Goal: Information Seeking & Learning: Learn about a topic

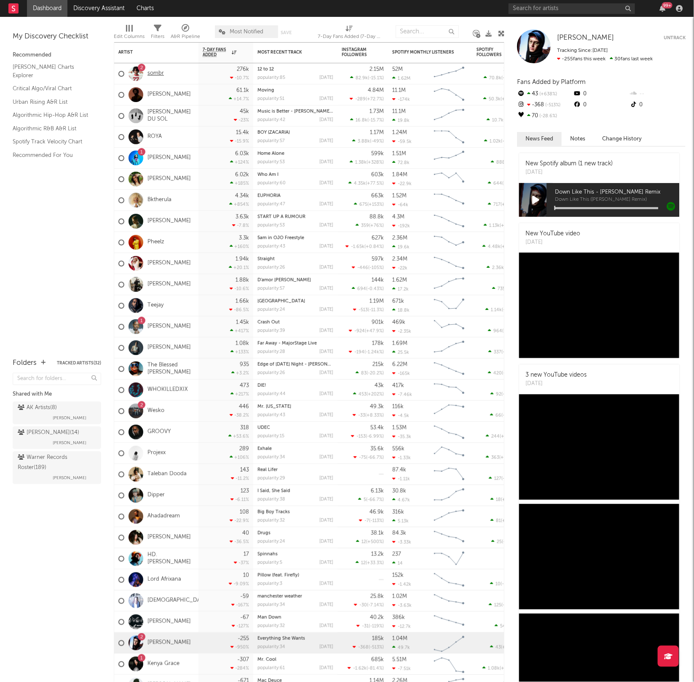
click at [158, 74] on link "sombr" at bounding box center [156, 73] width 16 height 7
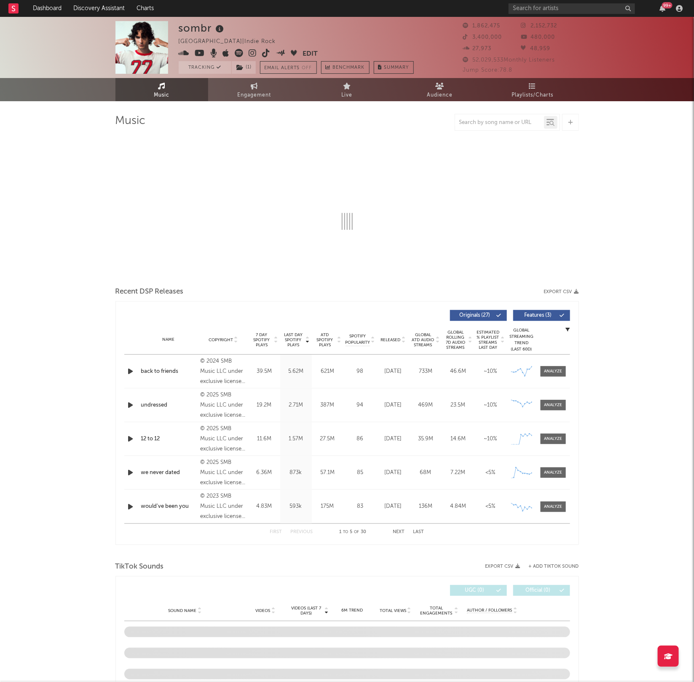
select select "6m"
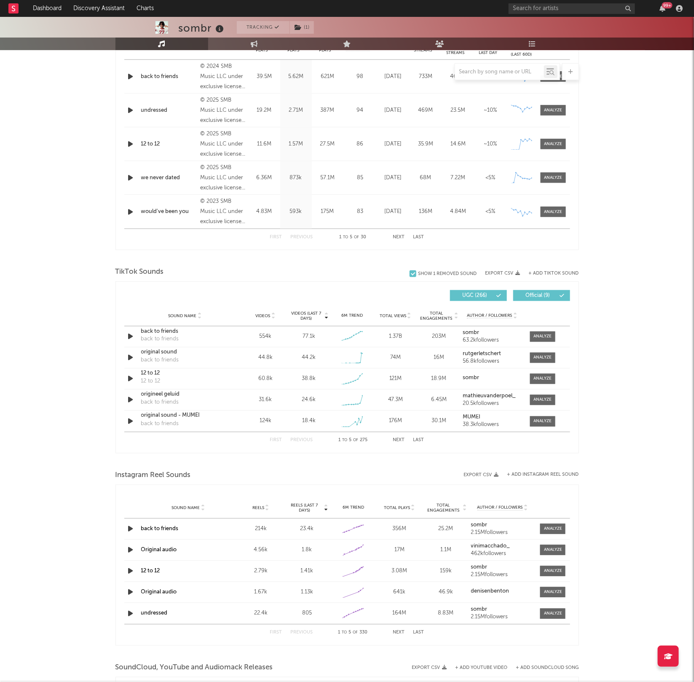
scroll to position [521, 0]
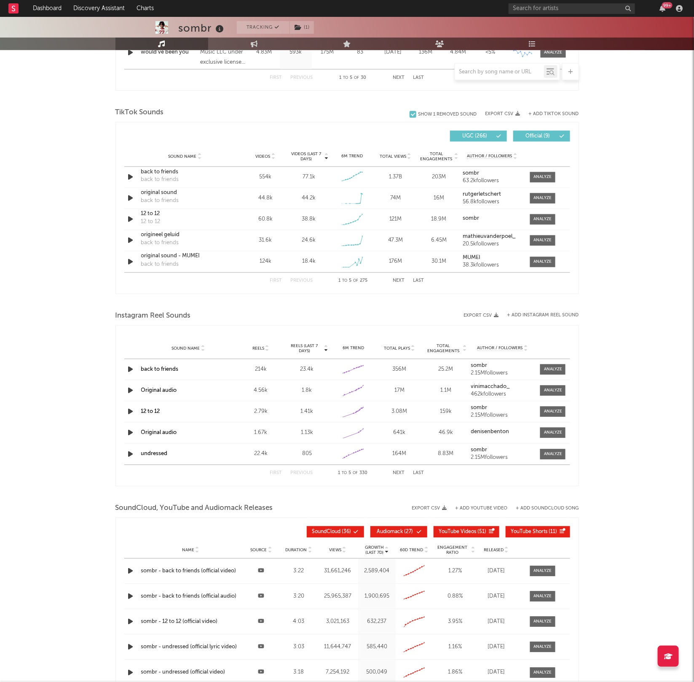
click at [155, 415] on div "12 to 12" at bounding box center [188, 412] width 94 height 8
click at [145, 412] on link "12 to 12" at bounding box center [150, 411] width 19 height 5
click at [550, 418] on div "Sound Name 12 to 12 Reels 2.79k Reels (last 7 days) 1.41k 6M Trend Created with…" at bounding box center [347, 411] width 446 height 21
click at [548, 416] on span at bounding box center [552, 411] width 25 height 11
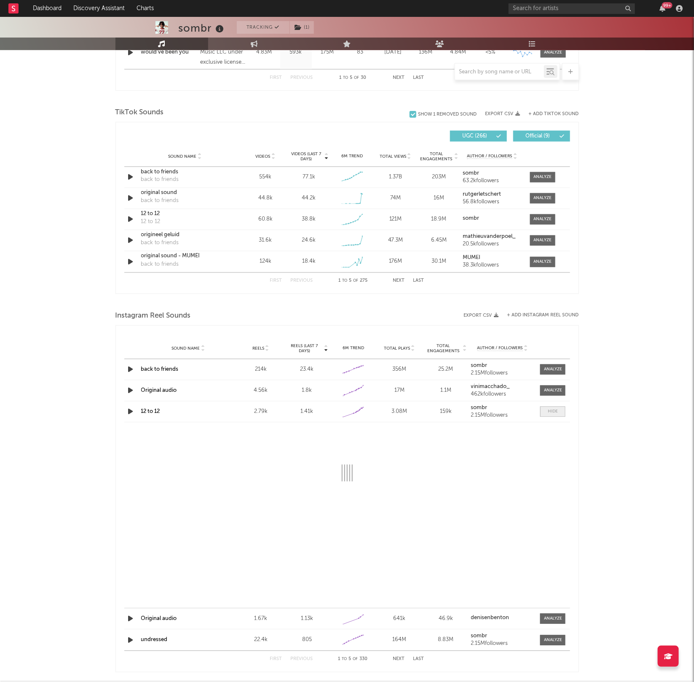
select select "1w"
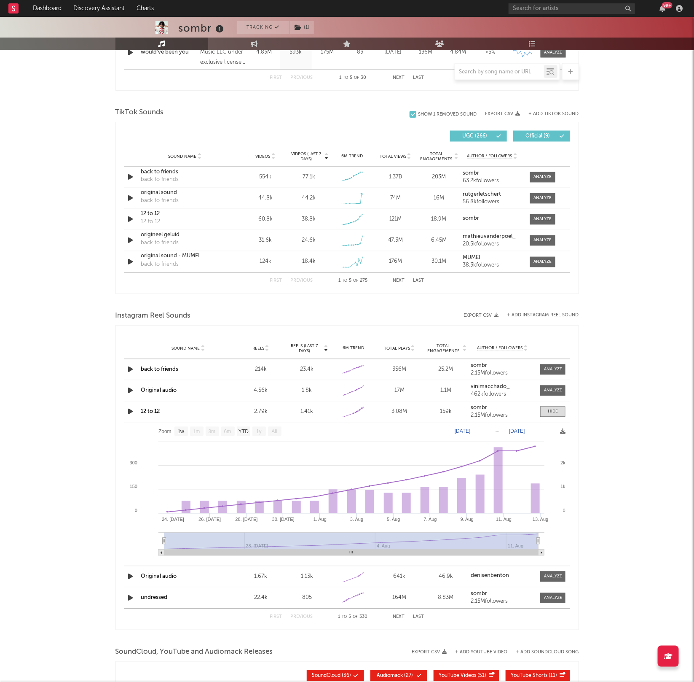
click at [399, 282] on button "Next" at bounding box center [399, 281] width 12 height 5
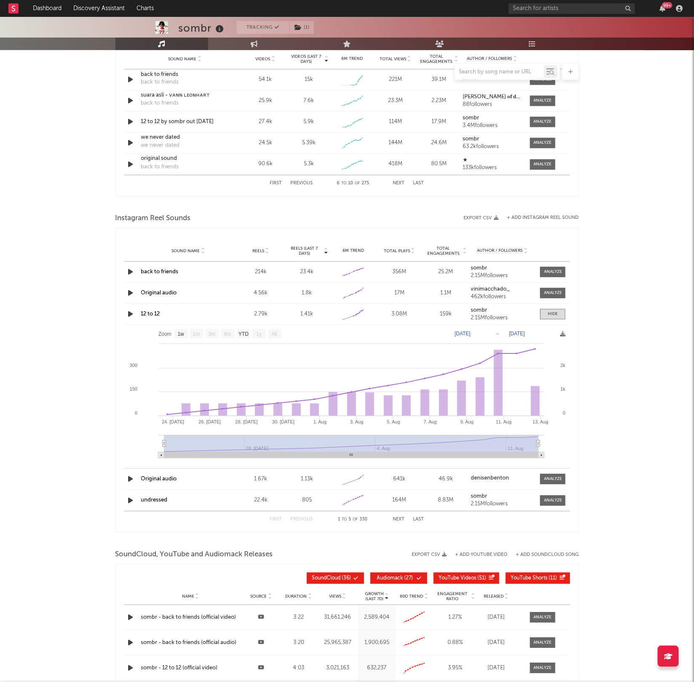
scroll to position [660, 0]
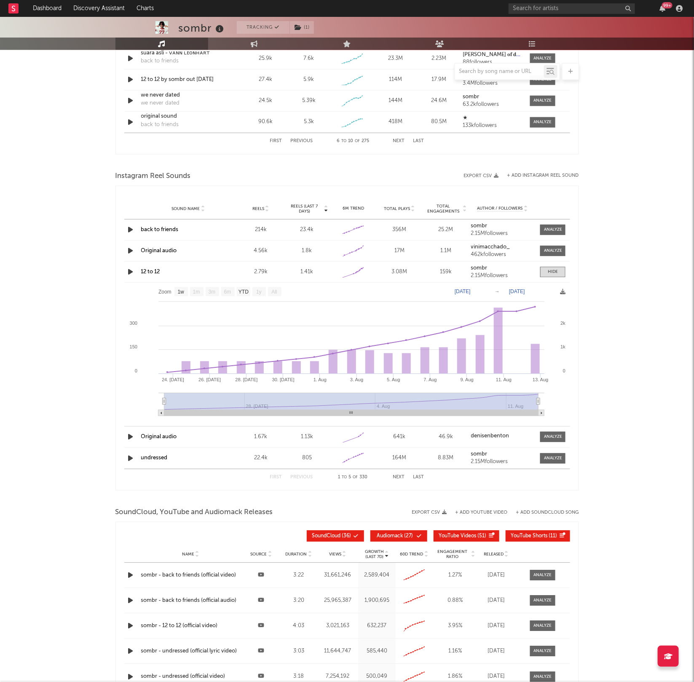
click at [398, 477] on button "Next" at bounding box center [399, 477] width 12 height 5
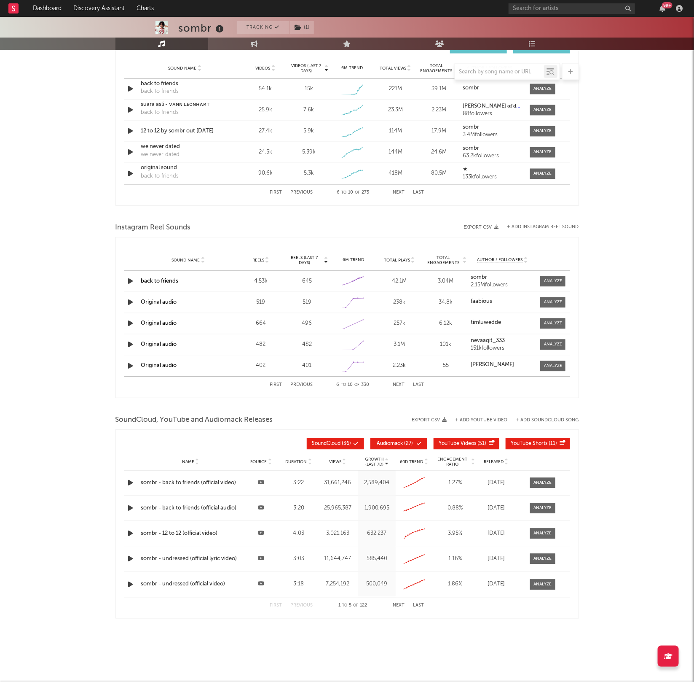
scroll to position [610, 0]
click at [397, 386] on button "Next" at bounding box center [399, 385] width 12 height 5
click at [398, 384] on button "Next" at bounding box center [399, 385] width 12 height 5
click at [559, 301] on div at bounding box center [553, 302] width 18 height 6
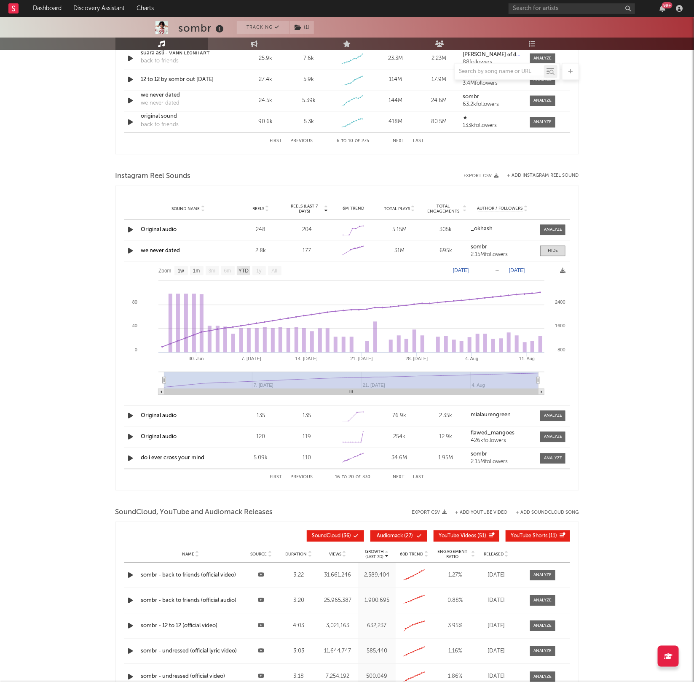
click at [244, 273] on text "YTD" at bounding box center [243, 271] width 10 height 6
click at [246, 271] on text "YTD" at bounding box center [243, 271] width 10 height 6
click at [182, 269] on text "1w" at bounding box center [180, 271] width 7 height 6
select select "1w"
type input "[DATE]"
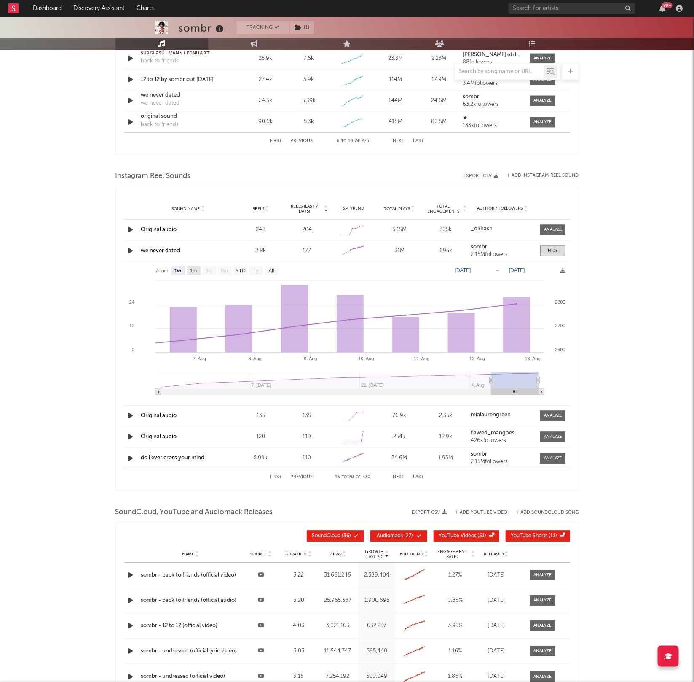
click at [201, 269] on rect at bounding box center [347, 331] width 446 height 139
click at [194, 269] on text "1m" at bounding box center [193, 271] width 7 height 6
select select "1m"
type input "[DATE]"
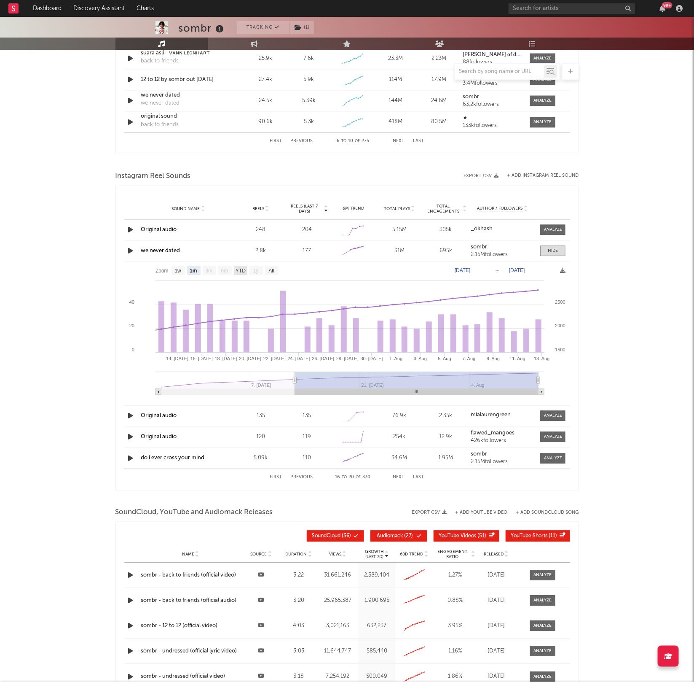
click at [242, 273] on text "YTD" at bounding box center [240, 271] width 10 height 6
select select "YTD"
type input "[DATE]"
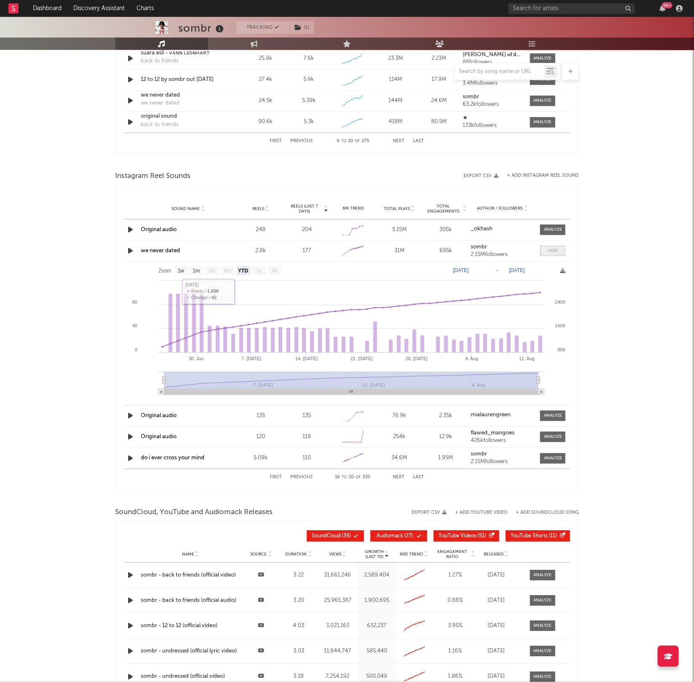
click at [554, 249] on div at bounding box center [553, 251] width 10 height 6
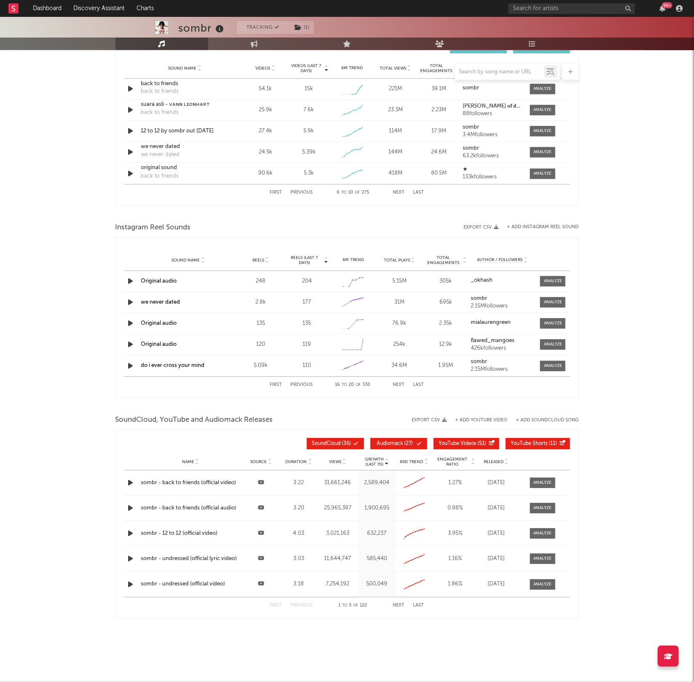
click at [299, 385] on button "Previous" at bounding box center [302, 385] width 22 height 5
select select "1w"
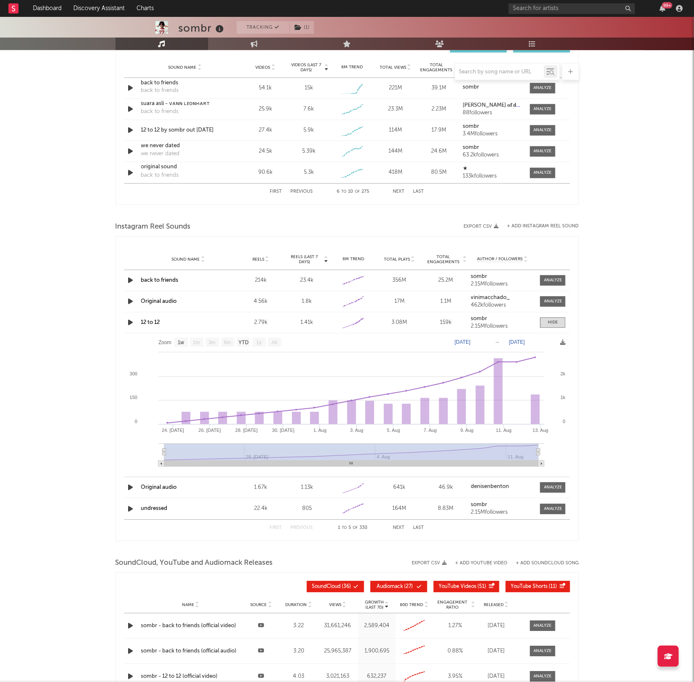
scroll to position [660, 0]
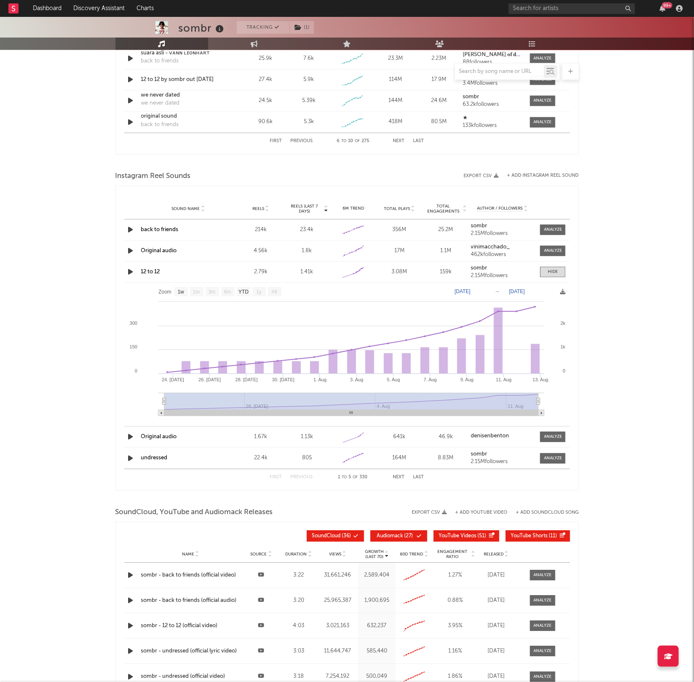
click at [299, 385] on rect at bounding box center [347, 352] width 446 height 139
click at [552, 271] on div at bounding box center [553, 272] width 10 height 6
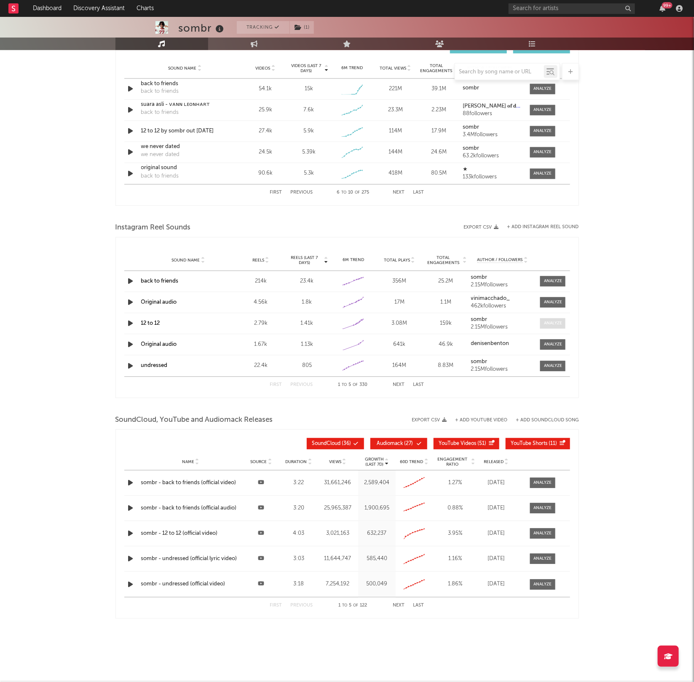
scroll to position [610, 0]
click at [398, 384] on button "Next" at bounding box center [399, 385] width 12 height 5
click at [554, 302] on div at bounding box center [553, 302] width 18 height 6
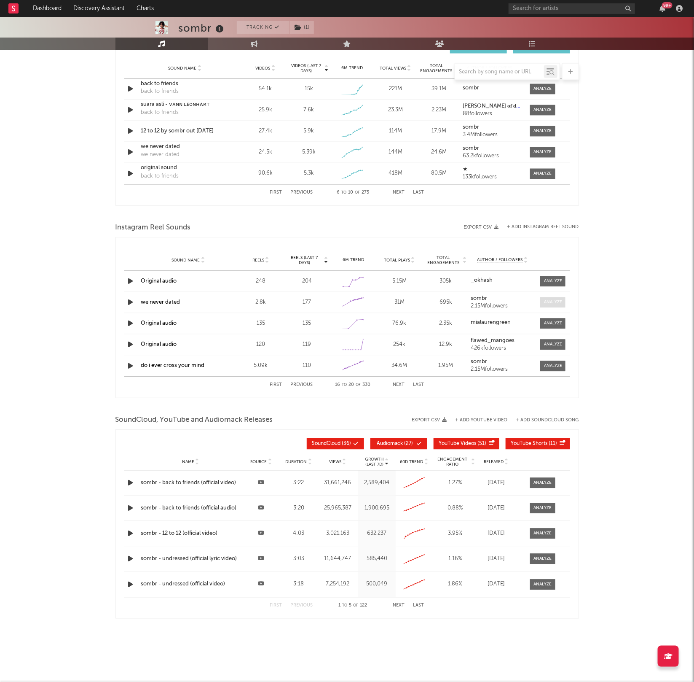
scroll to position [660, 0]
select select "1w"
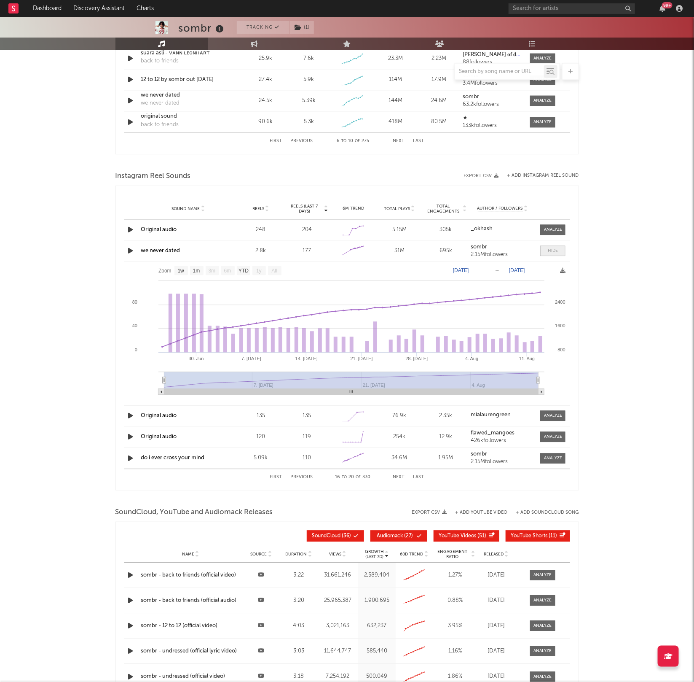
click at [551, 247] on span at bounding box center [552, 251] width 25 height 11
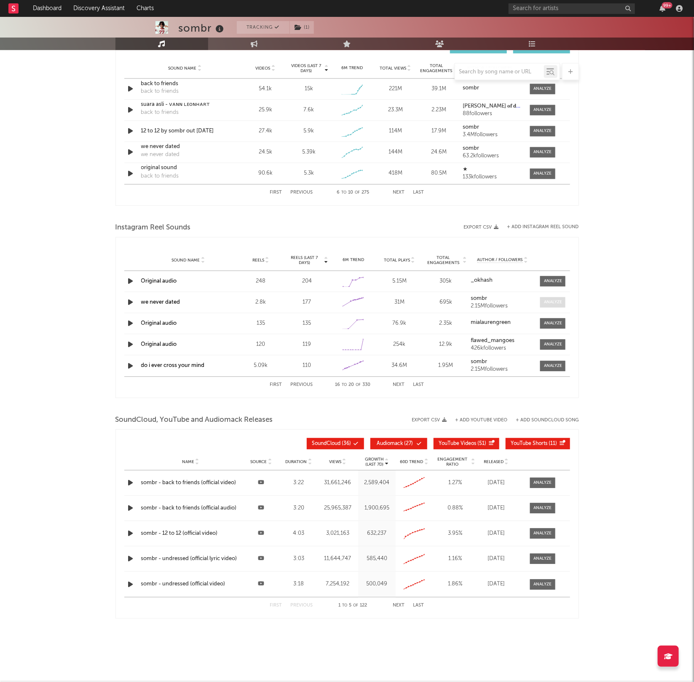
scroll to position [610, 0]
click at [309, 384] on button "Previous" at bounding box center [302, 385] width 22 height 5
click at [549, 364] on div at bounding box center [553, 366] width 18 height 6
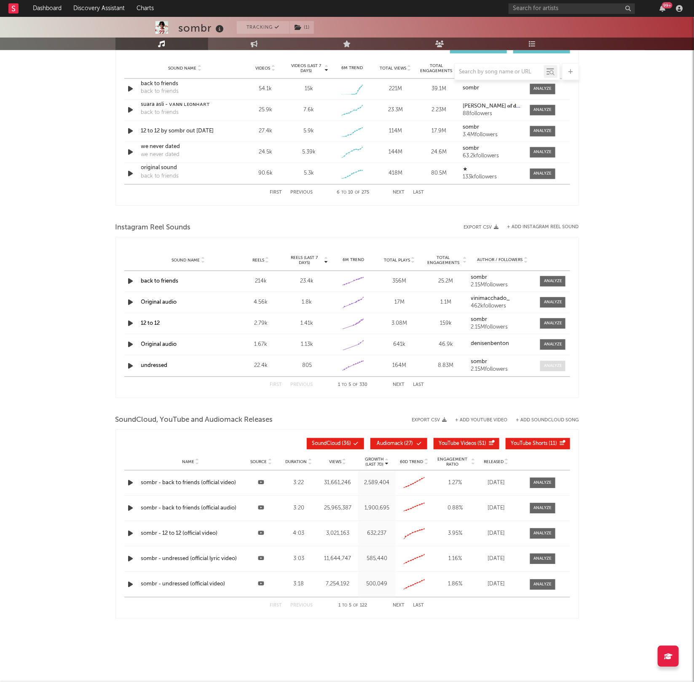
scroll to position [660, 0]
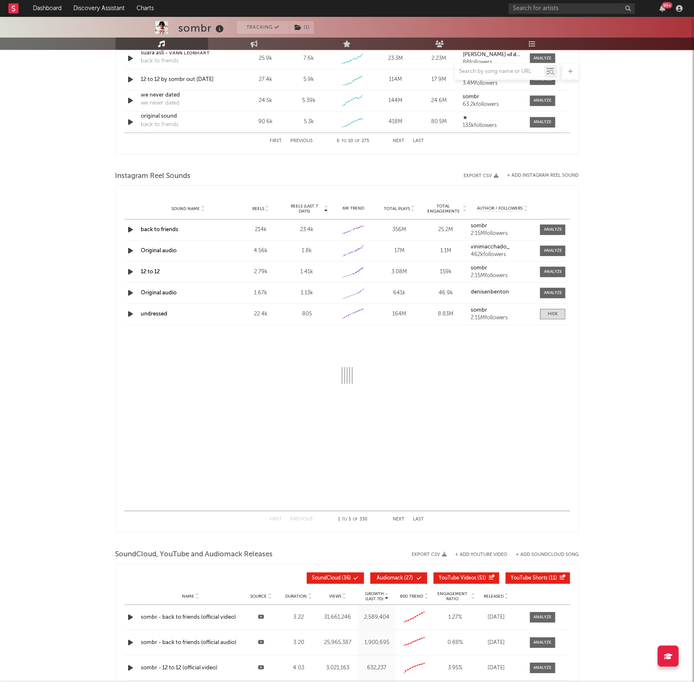
select select "1w"
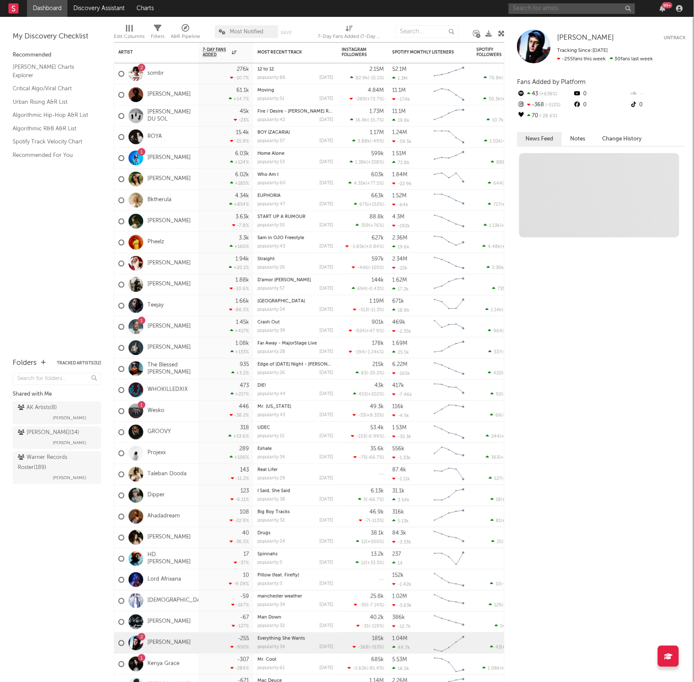
click at [539, 7] on input "text" at bounding box center [572, 8] width 126 height 11
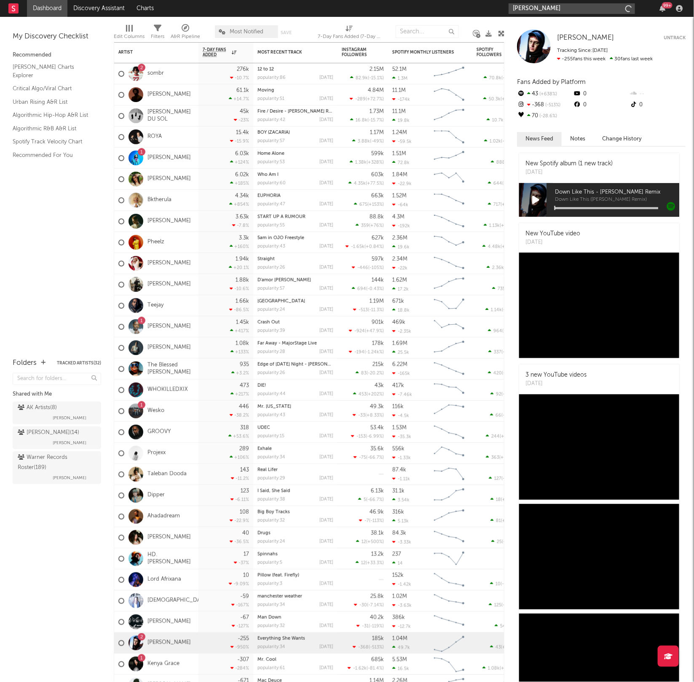
type input "Remble"
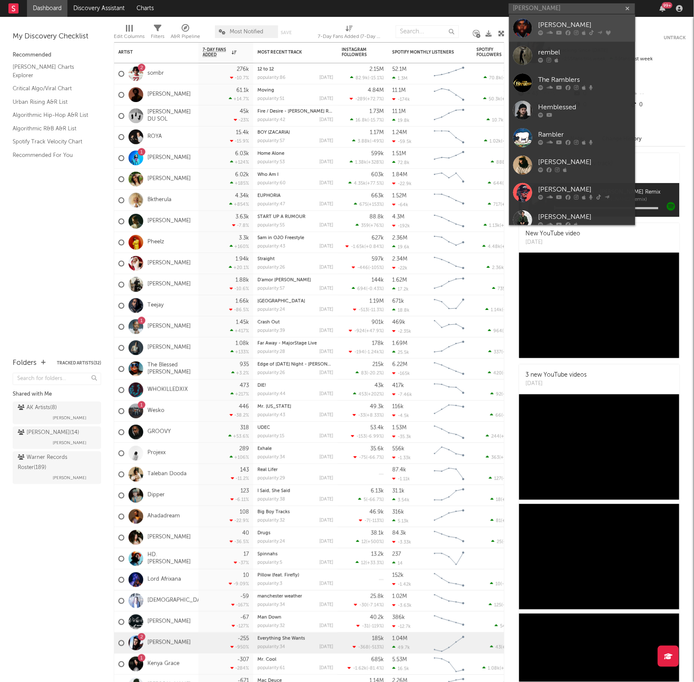
click at [575, 37] on link "Remble" at bounding box center [572, 27] width 126 height 27
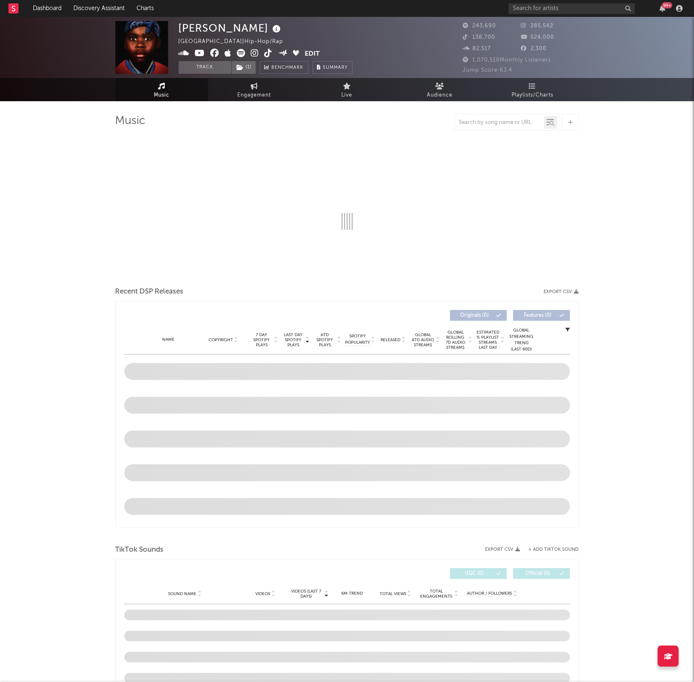
select select "6m"
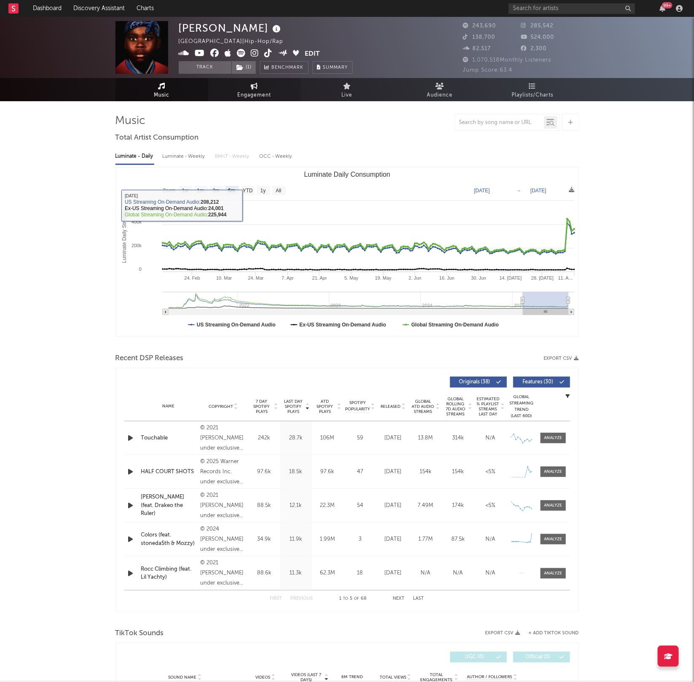
click at [233, 90] on link "Engagement" at bounding box center [254, 89] width 93 height 23
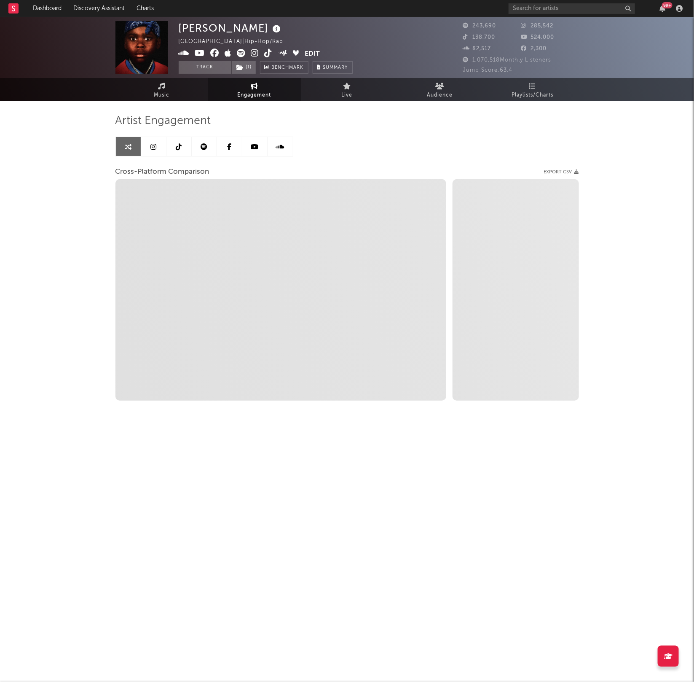
select select "1w"
click at [166, 96] on span "Music" at bounding box center [162, 95] width 16 height 10
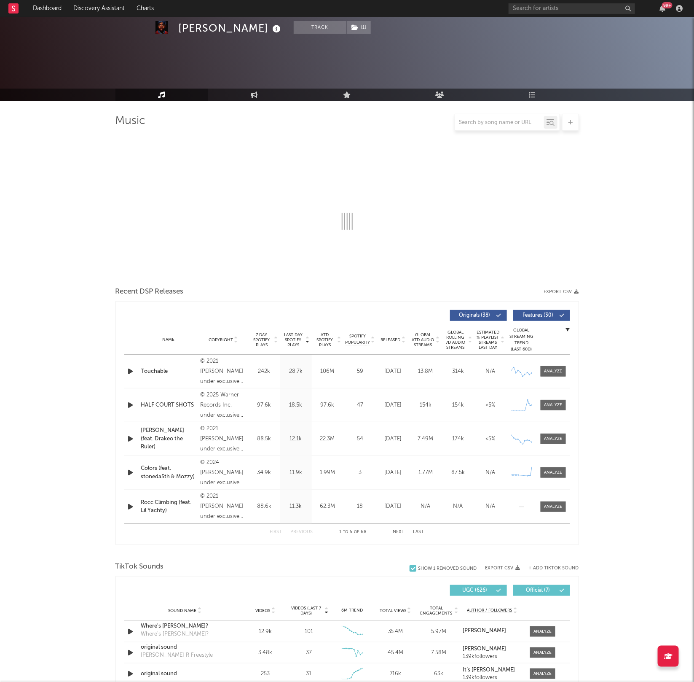
select select "6m"
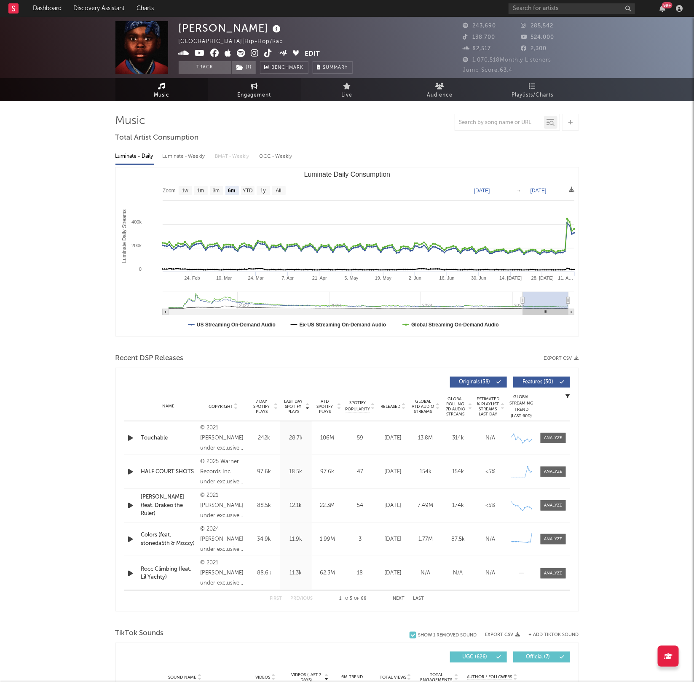
click at [256, 92] on span "Engagement" at bounding box center [255, 95] width 34 height 10
select select "1w"
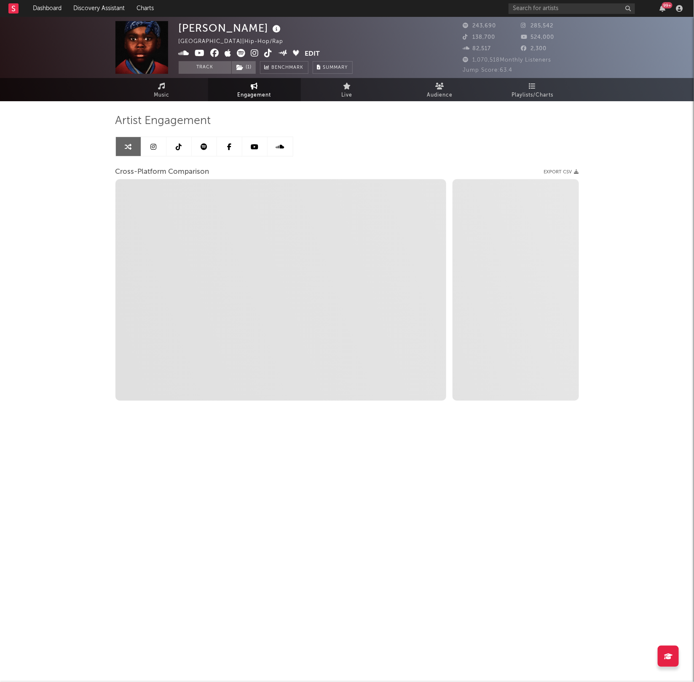
select select "1m"
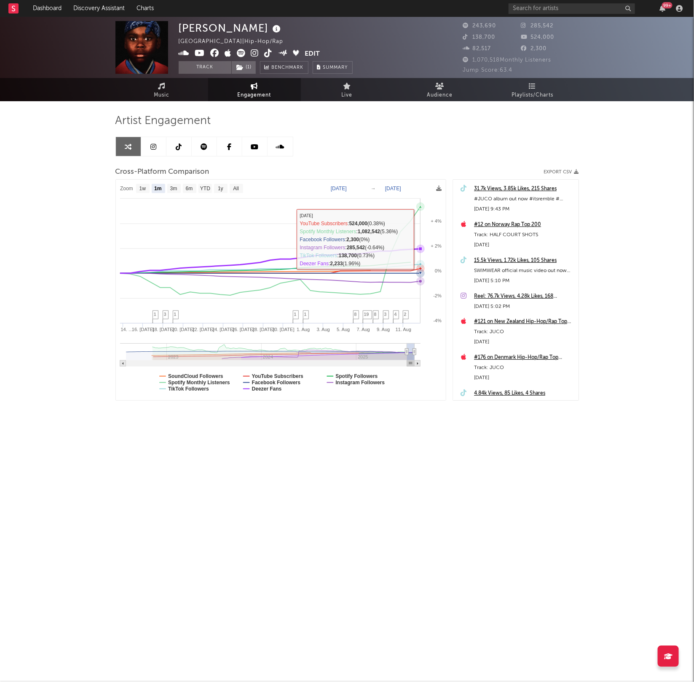
select select "1m"
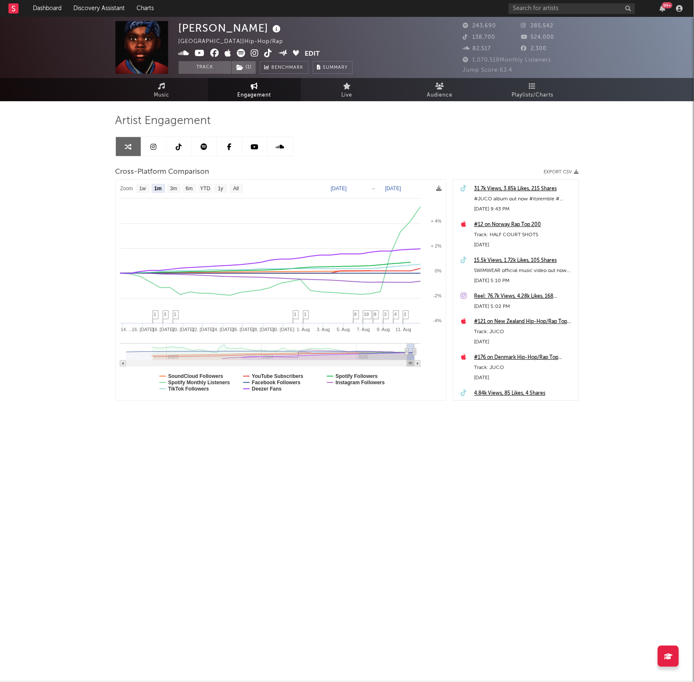
click at [347, 187] on text "Jul 13, 2025" at bounding box center [339, 188] width 16 height 6
click at [363, 190] on input "2025-07-13" at bounding box center [343, 189] width 39 height 8
type input "2025-08-03"
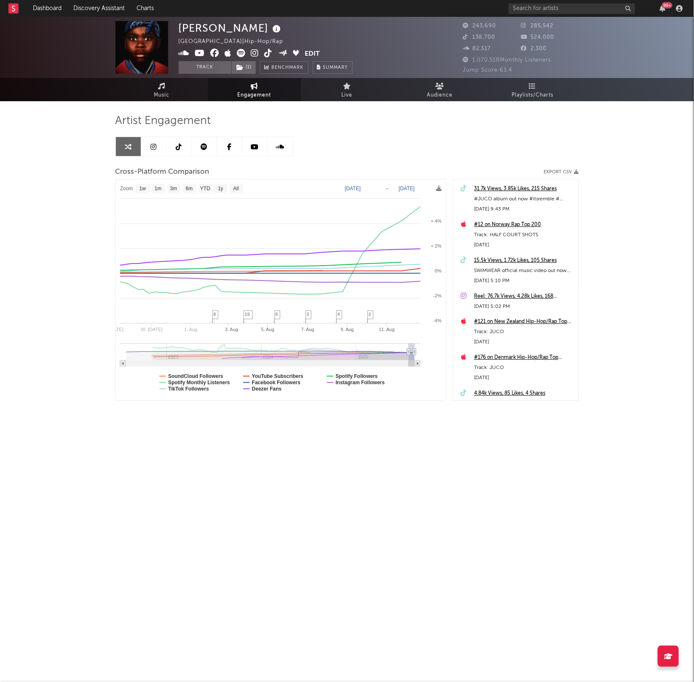
select select "1w"
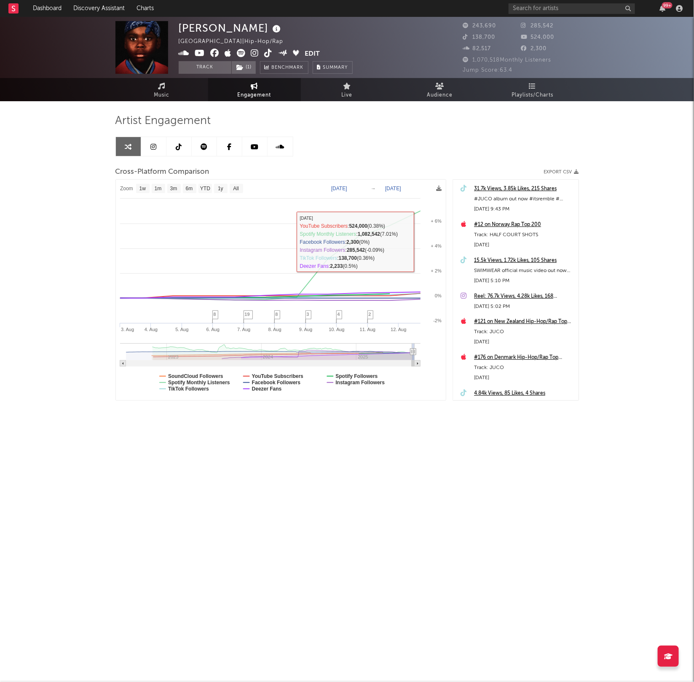
click at [347, 189] on text "Aug 3, 2025" at bounding box center [339, 188] width 16 height 6
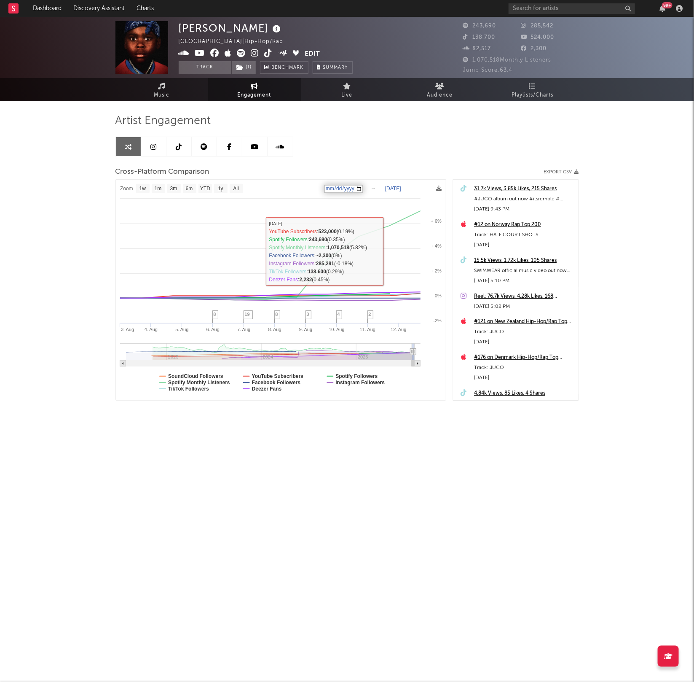
click at [363, 190] on input "2025-08-03" at bounding box center [343, 189] width 39 height 8
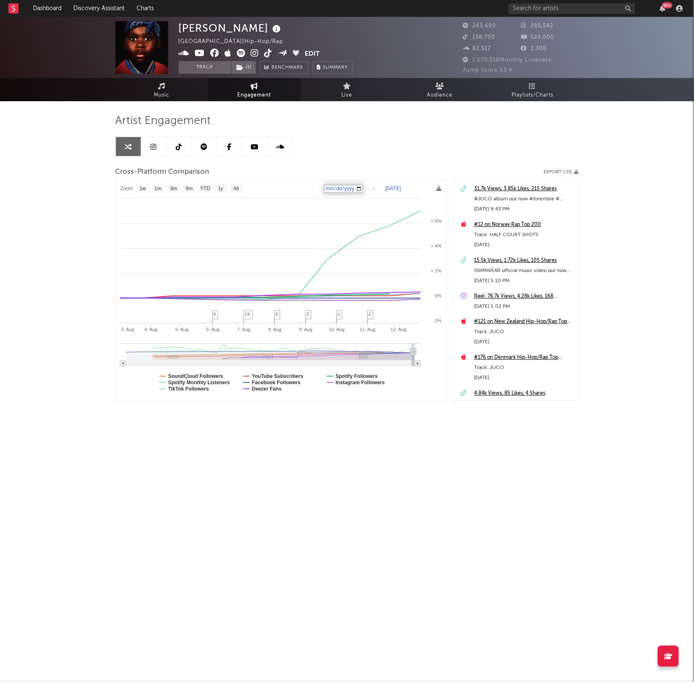
type input "[DATE]"
select select "1w"
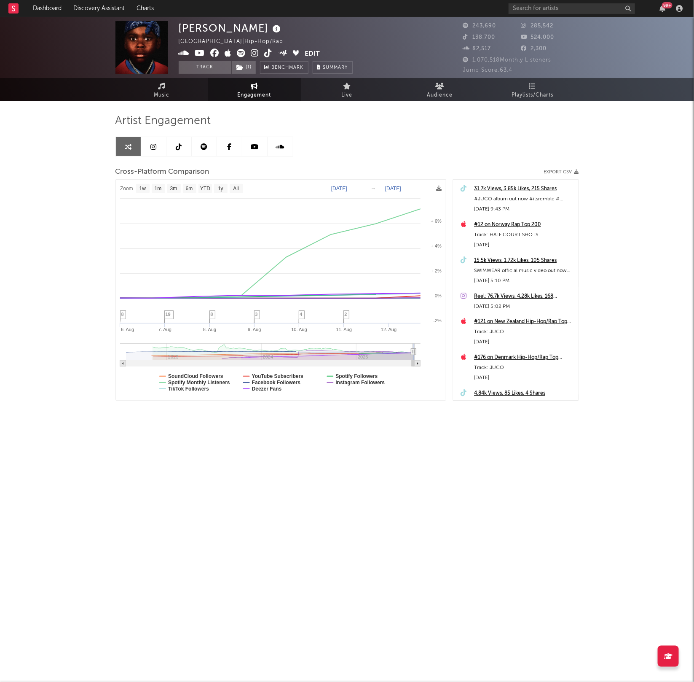
click at [347, 190] on text "[DATE]" at bounding box center [339, 188] width 16 height 6
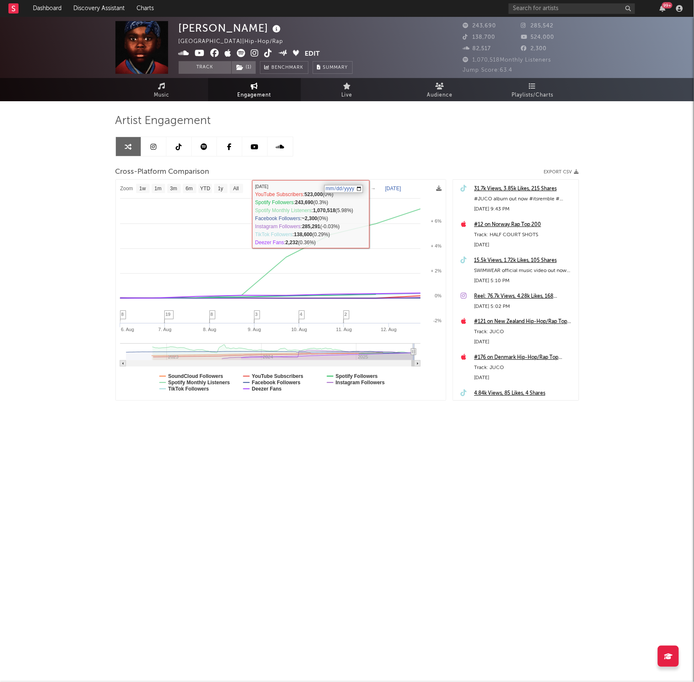
click at [363, 190] on input "[DATE]" at bounding box center [343, 189] width 39 height 8
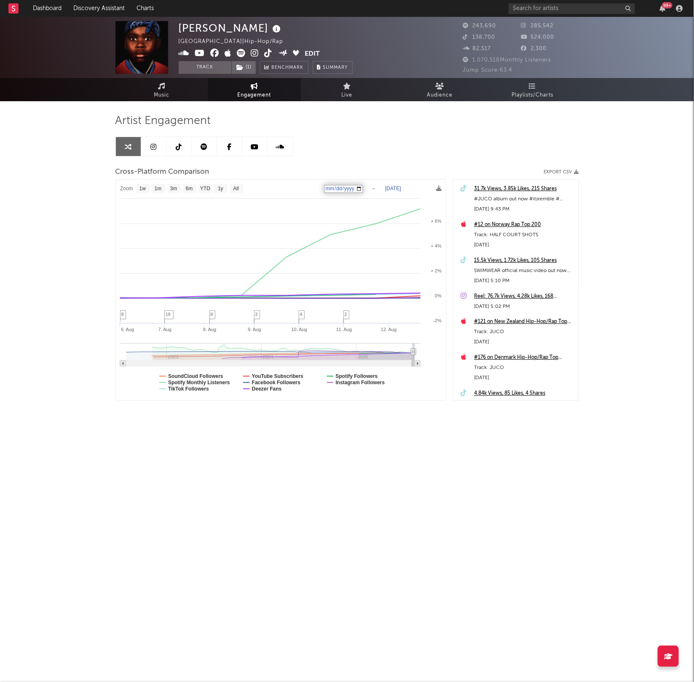
type input "2025-08-05"
select select "1w"
click at [549, 7] on input "text" at bounding box center [572, 8] width 126 height 11
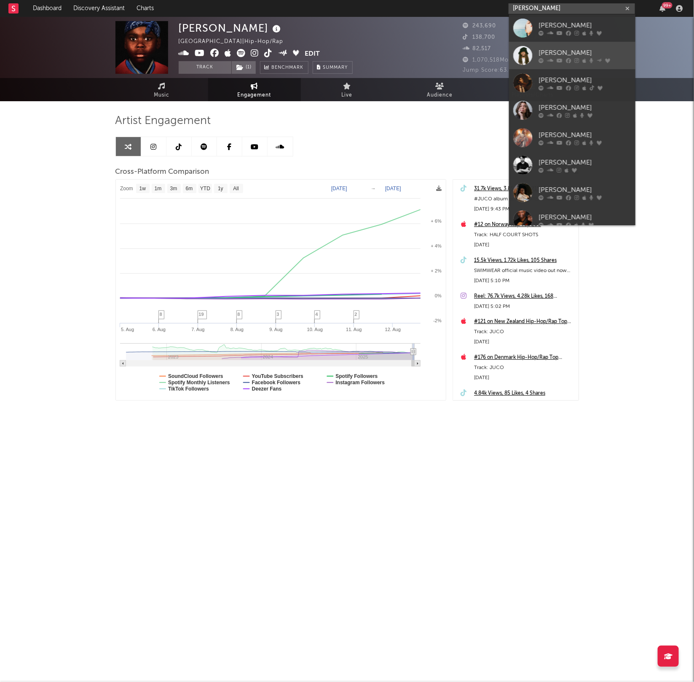
type input "Earl"
click at [561, 53] on div "[PERSON_NAME]" at bounding box center [585, 53] width 93 height 10
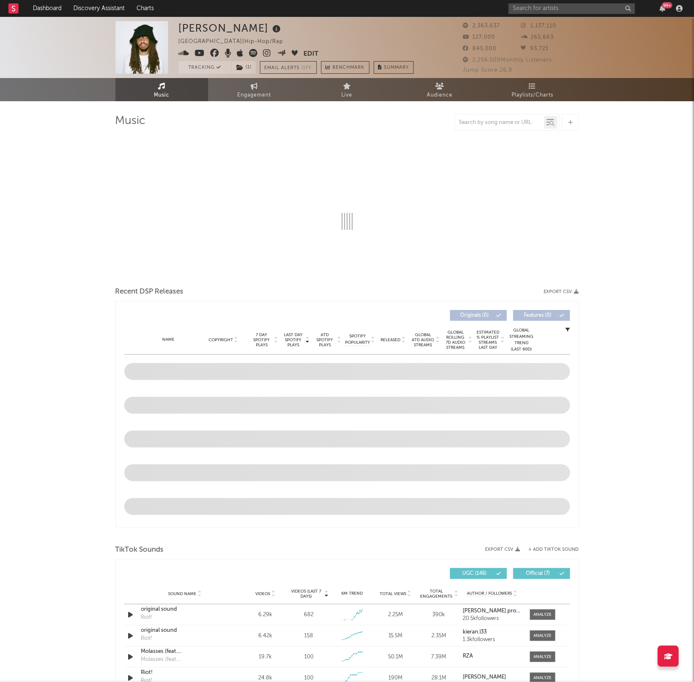
select select "6m"
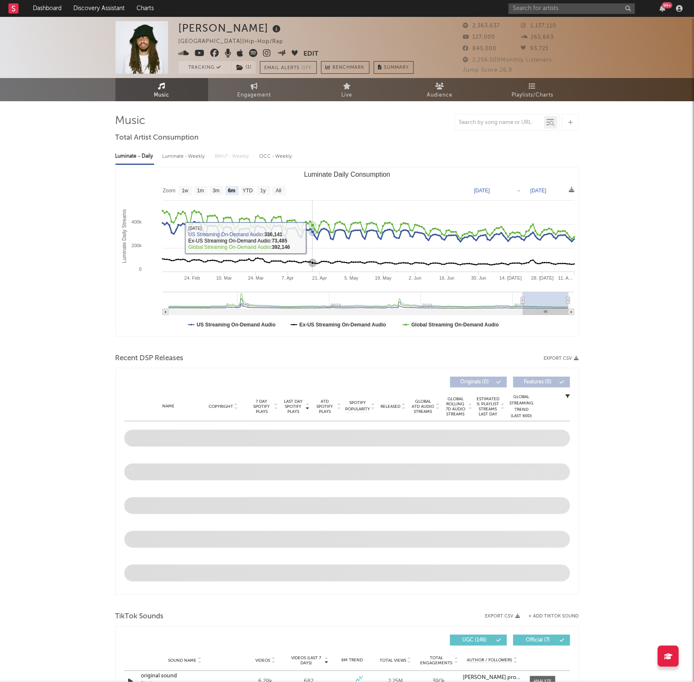
select select "6m"
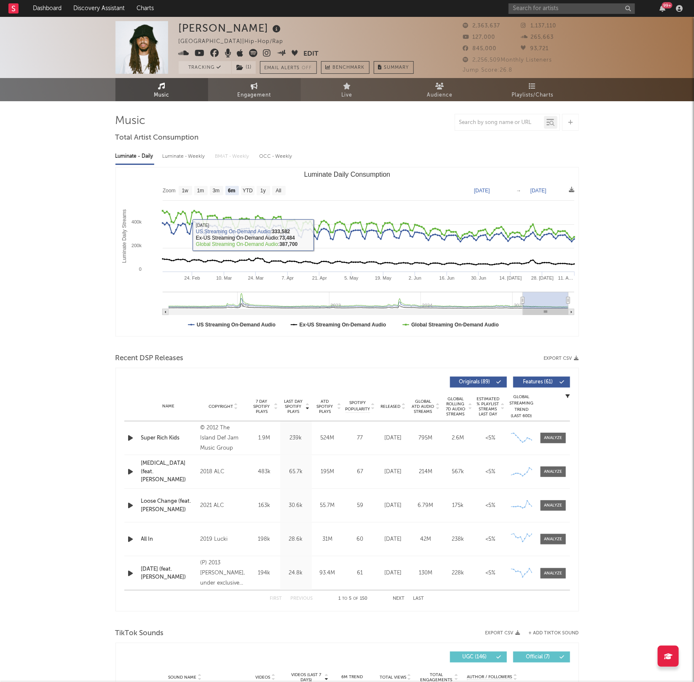
click at [255, 91] on span "Engagement" at bounding box center [255, 95] width 34 height 10
select select "1w"
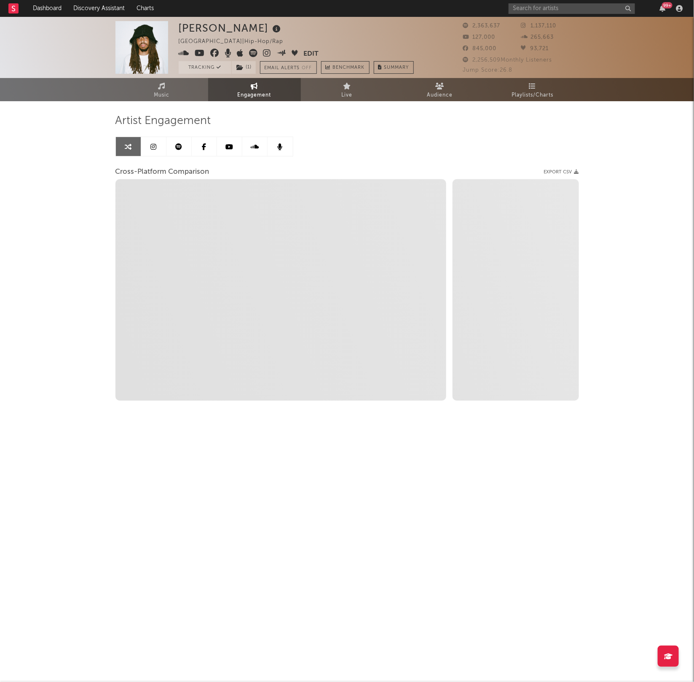
select select "1m"
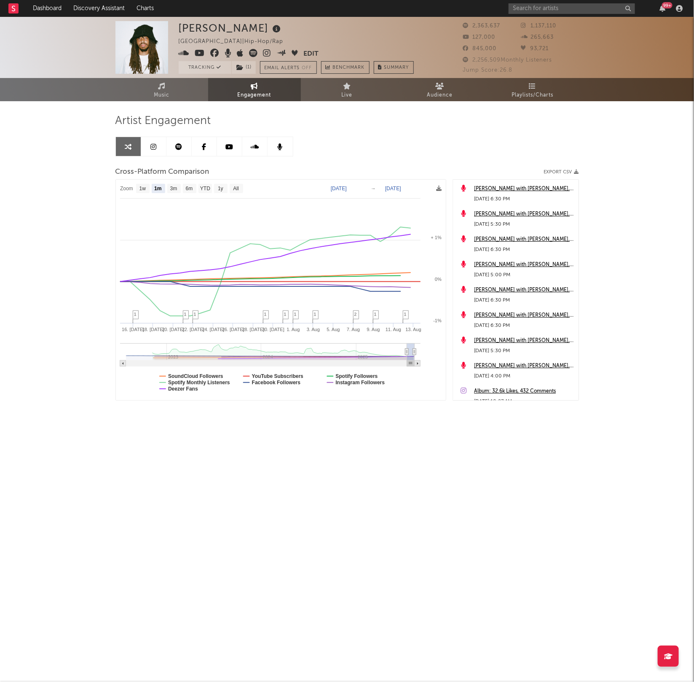
click at [347, 186] on text "Jul 14, 2025" at bounding box center [339, 188] width 16 height 6
click at [363, 189] on input "2025-07-14" at bounding box center [343, 189] width 39 height 8
type input "[DATE]"
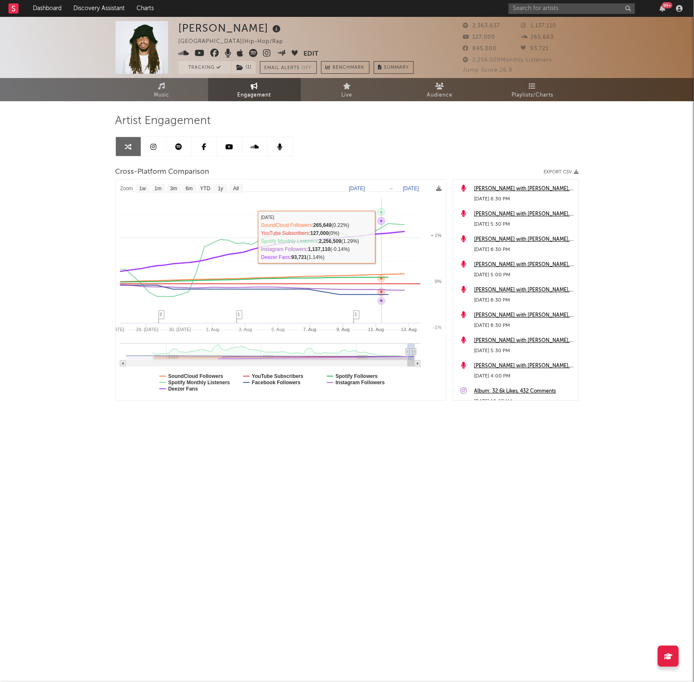
select select "1w"
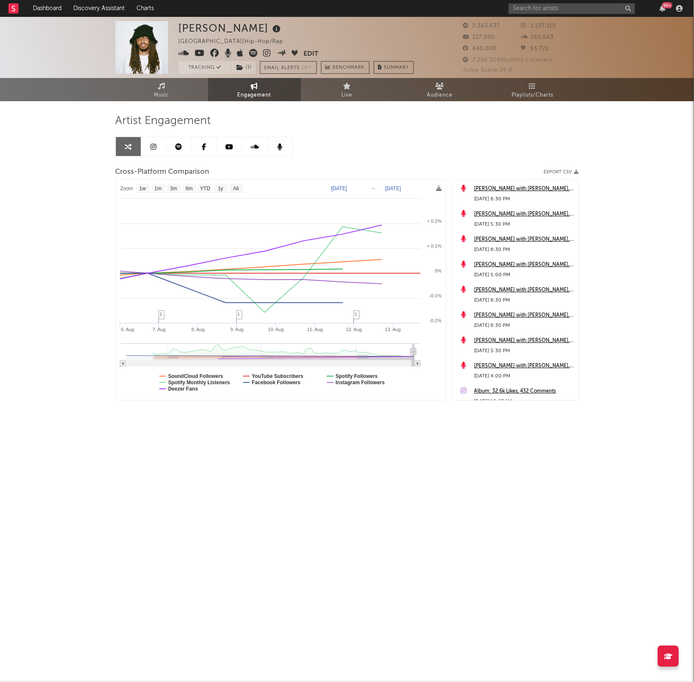
click at [347, 190] on text "[DATE]" at bounding box center [339, 188] width 16 height 6
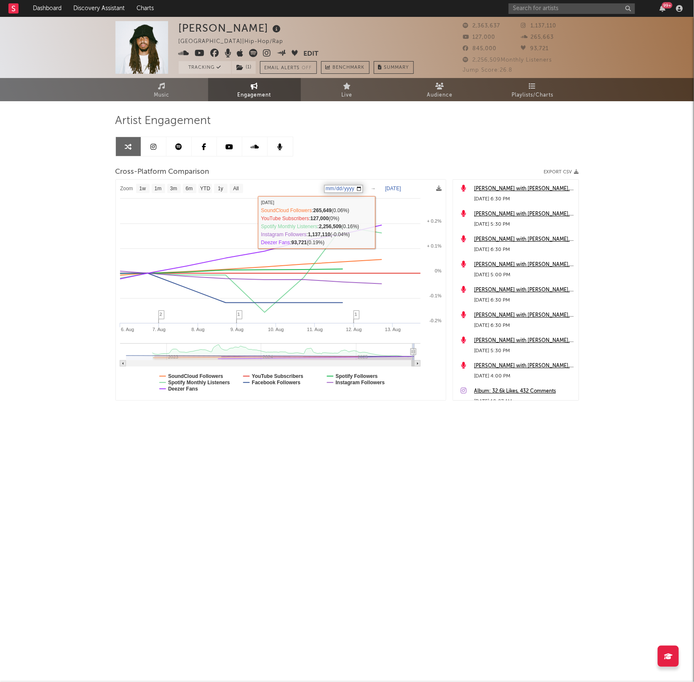
click at [363, 188] on input "[DATE]" at bounding box center [343, 189] width 39 height 8
type input "2025-08-05"
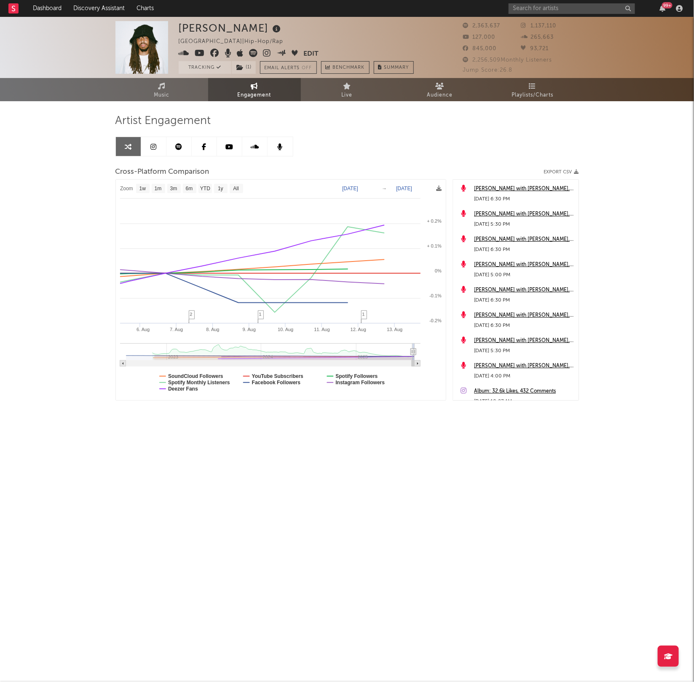
select select "1w"
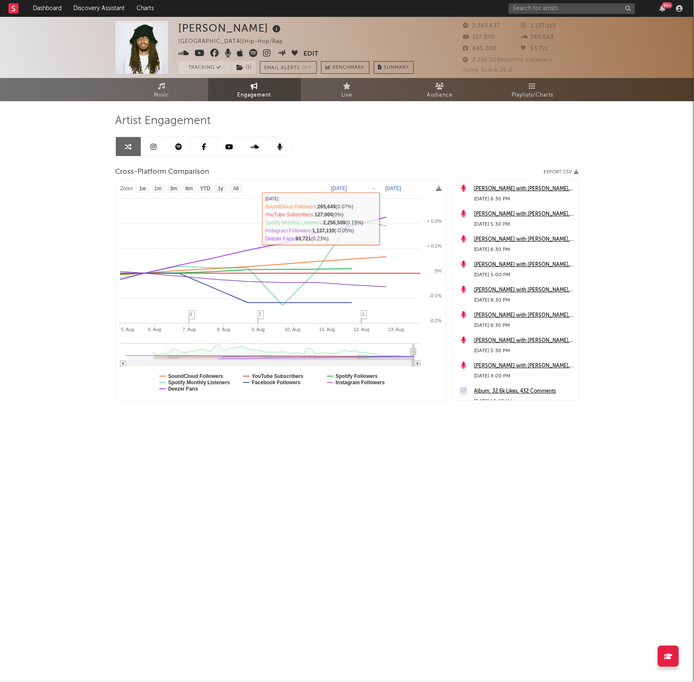
click at [395, 189] on text "Aug 13, 2025" at bounding box center [393, 188] width 16 height 6
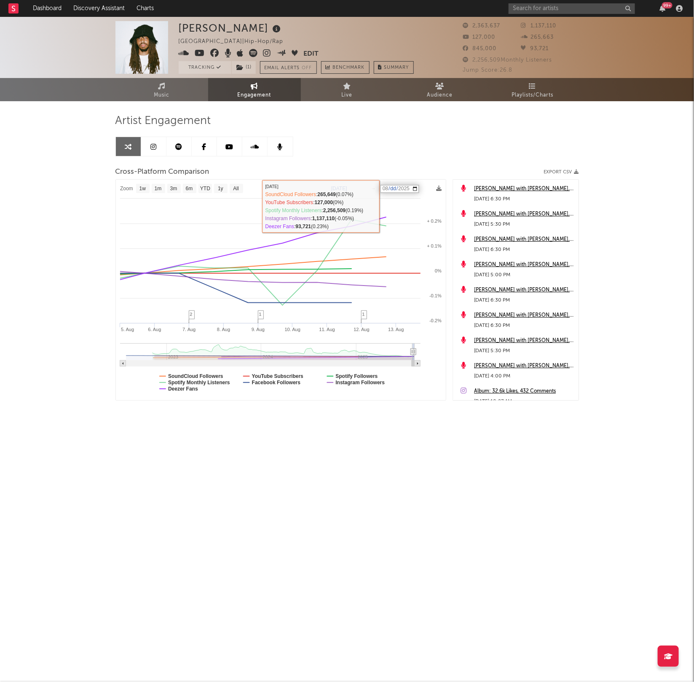
click at [419, 188] on input "2025-08-13" at bounding box center [399, 189] width 39 height 8
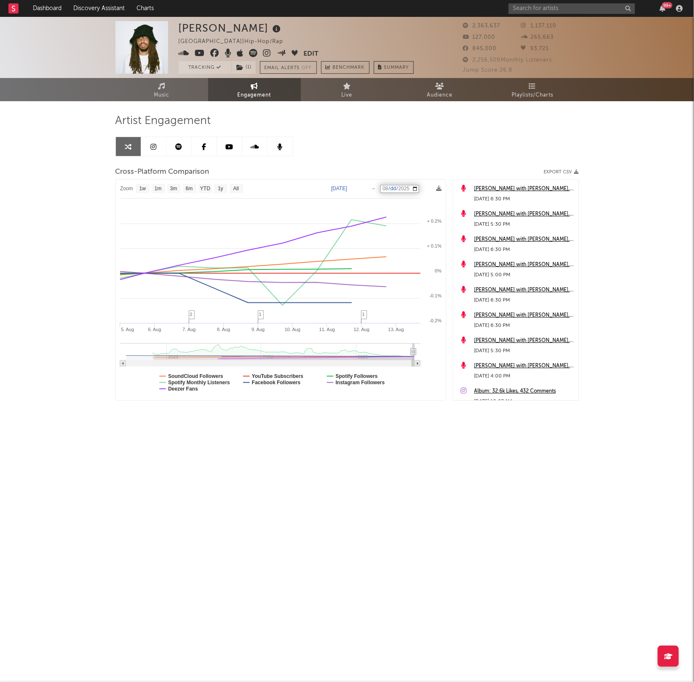
type input "[DATE]"
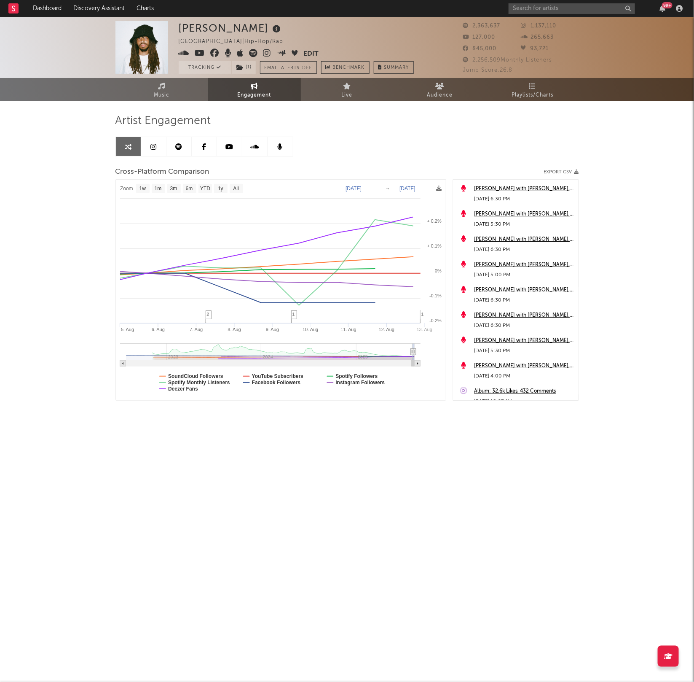
select select "1w"
